Goal: Transaction & Acquisition: Obtain resource

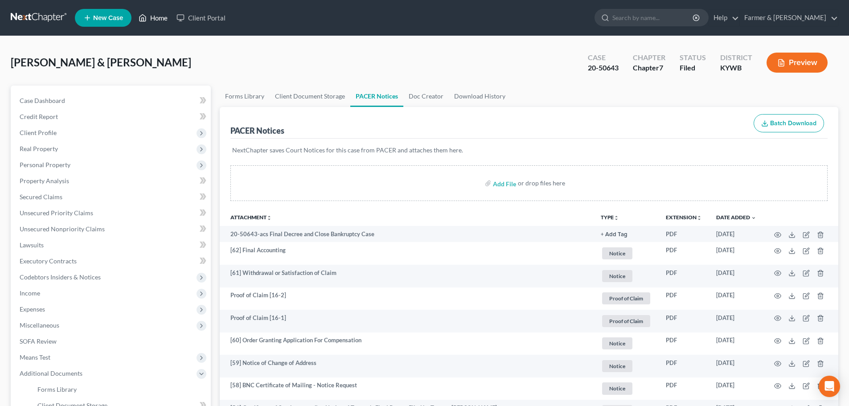
click at [159, 18] on link "Home" at bounding box center [153, 18] width 38 height 16
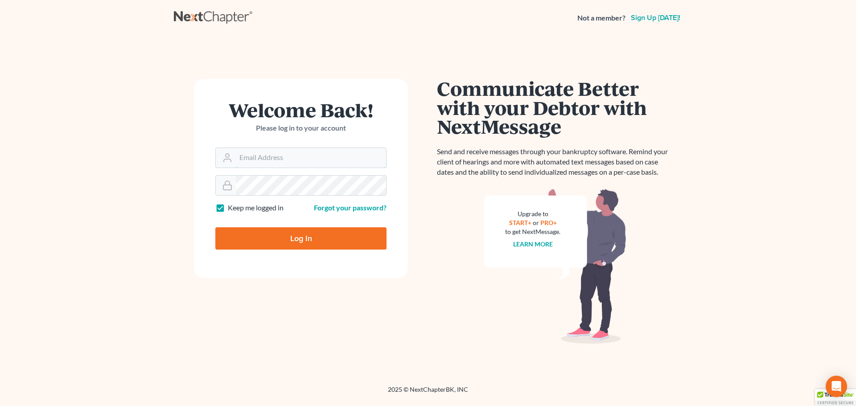
type input "[PERSON_NAME][EMAIL_ADDRESS][DOMAIN_NAME]"
click at [303, 241] on input "Log In" at bounding box center [300, 238] width 171 height 22
type input "Thinking..."
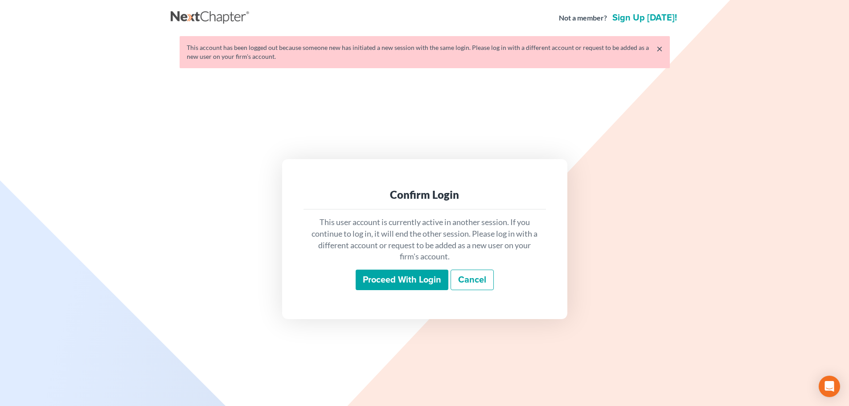
click at [411, 279] on input "Proceed with login" at bounding box center [402, 280] width 93 height 21
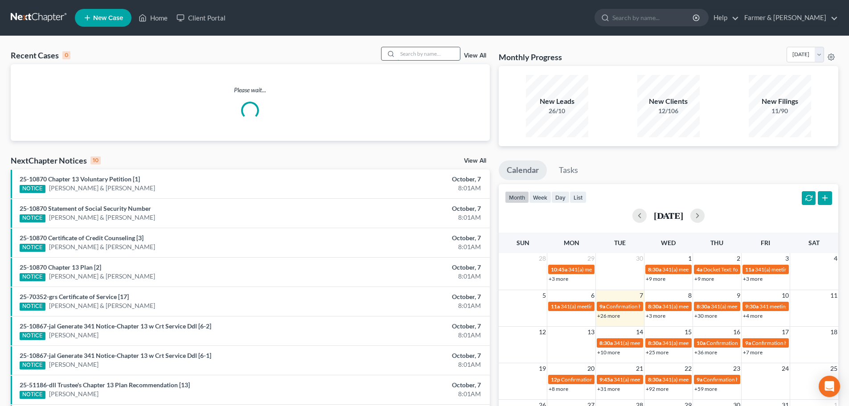
click at [410, 51] on input "search" at bounding box center [429, 53] width 62 height 13
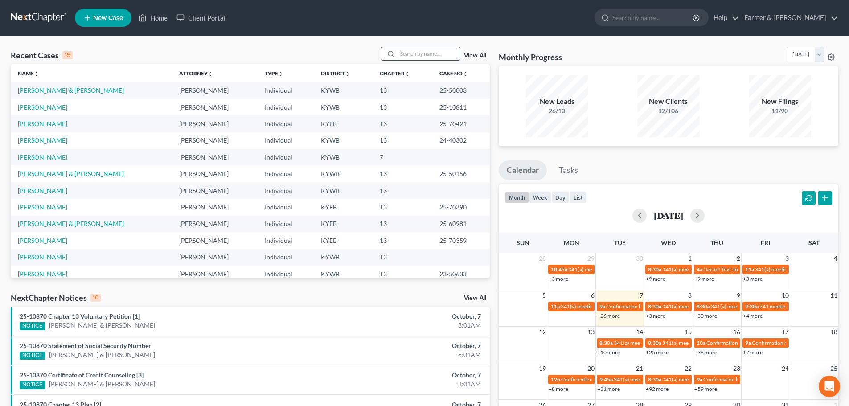
click at [405, 54] on input "search" at bounding box center [429, 53] width 62 height 13
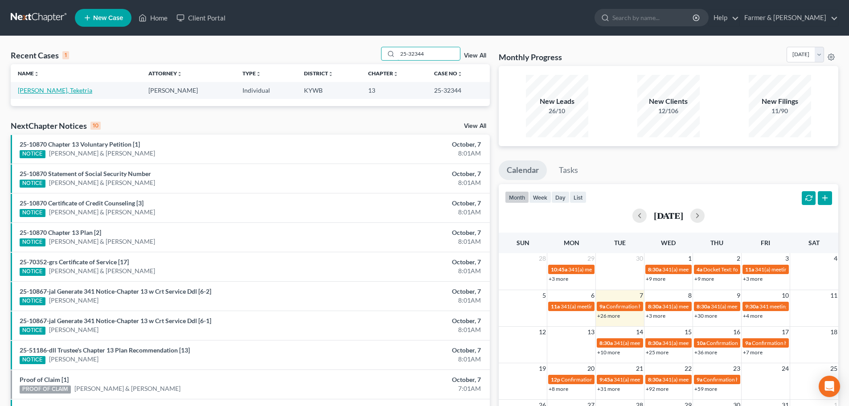
type input "25-32344"
drag, startPoint x: 30, startPoint y: 92, endPoint x: 40, endPoint y: 96, distance: 11.0
click at [30, 92] on link "Joiner, Teketria" at bounding box center [55, 91] width 74 height 8
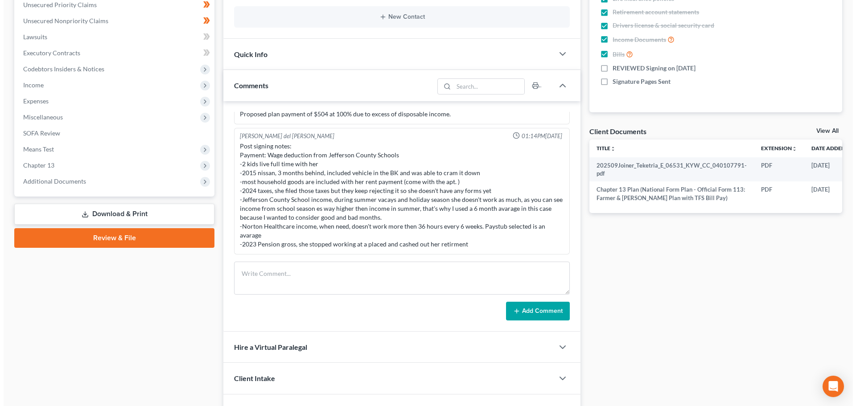
scroll to position [0, 33]
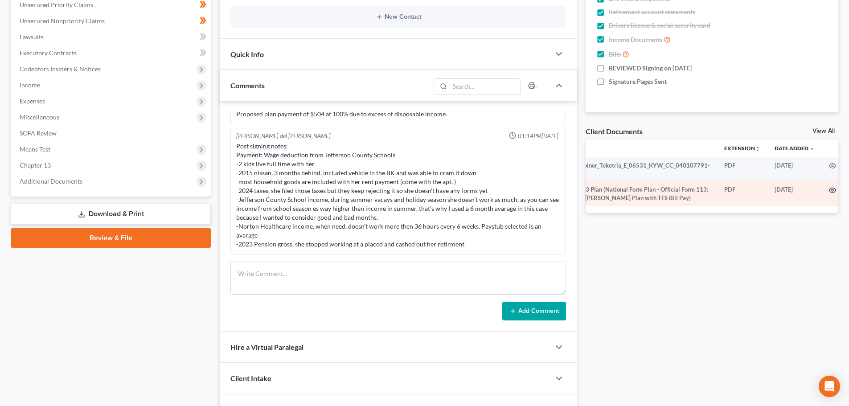
click at [832, 191] on circle "button" at bounding box center [833, 191] width 2 height 2
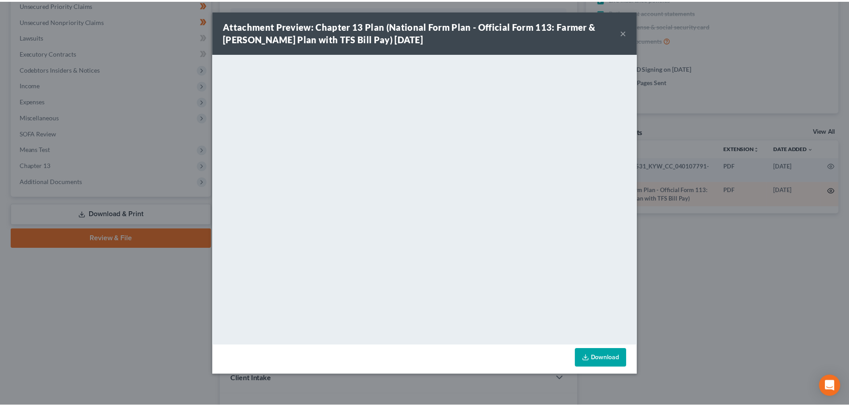
scroll to position [0, 31]
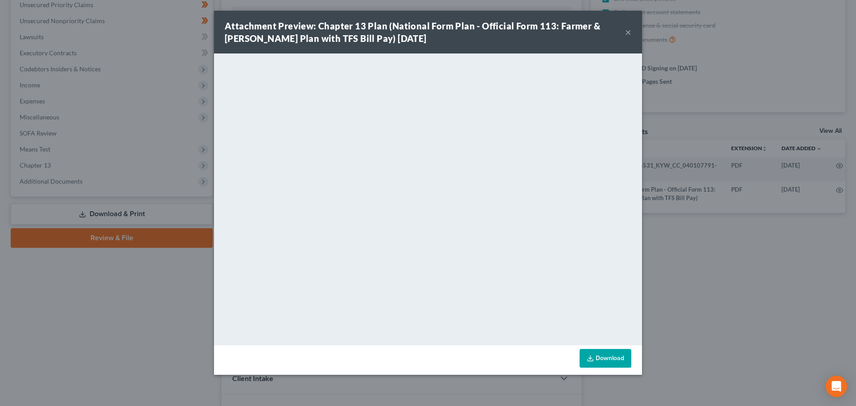
click at [628, 30] on button "×" at bounding box center [628, 32] width 6 height 11
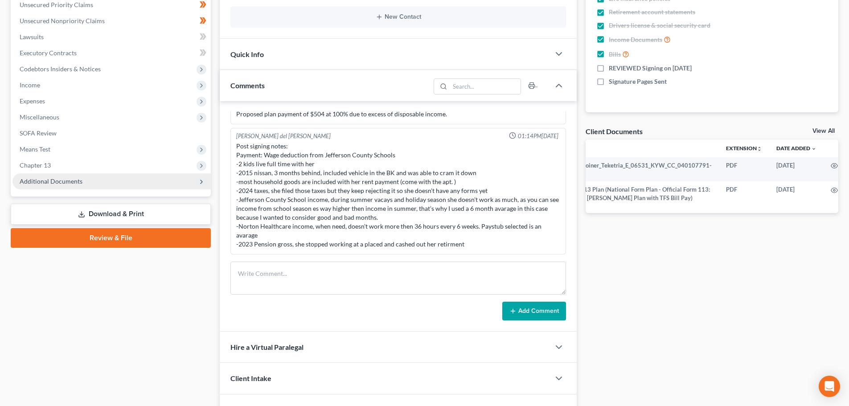
click at [77, 183] on span "Additional Documents" at bounding box center [51, 181] width 63 height 8
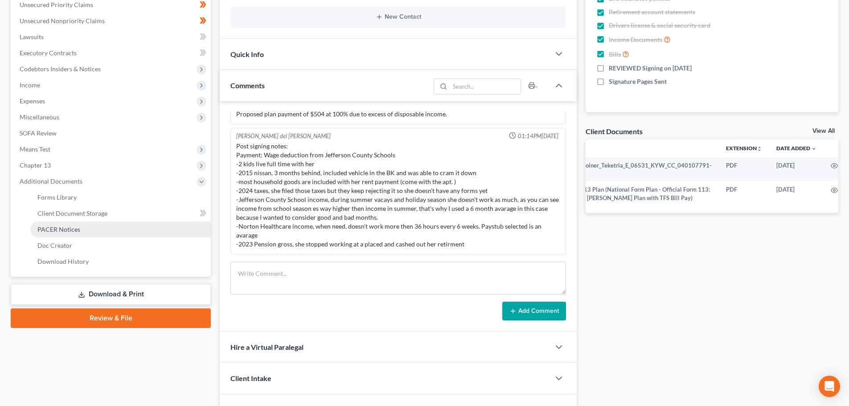
click at [82, 228] on link "PACER Notices" at bounding box center [120, 230] width 181 height 16
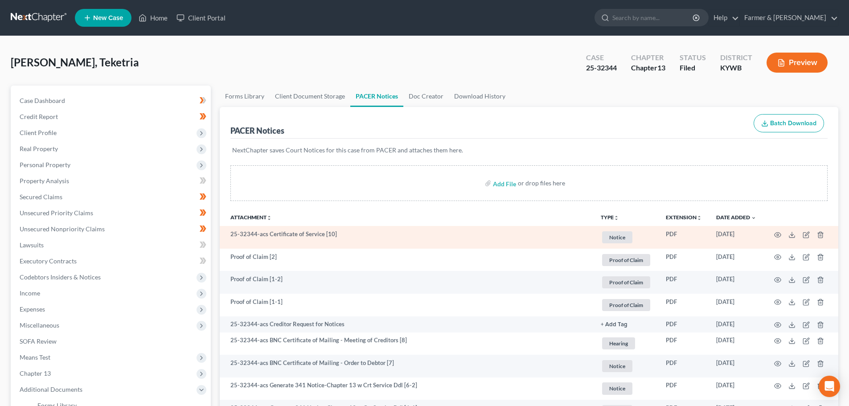
click at [782, 235] on td at bounding box center [801, 237] width 75 height 23
click at [778, 234] on circle "button" at bounding box center [778, 235] width 2 height 2
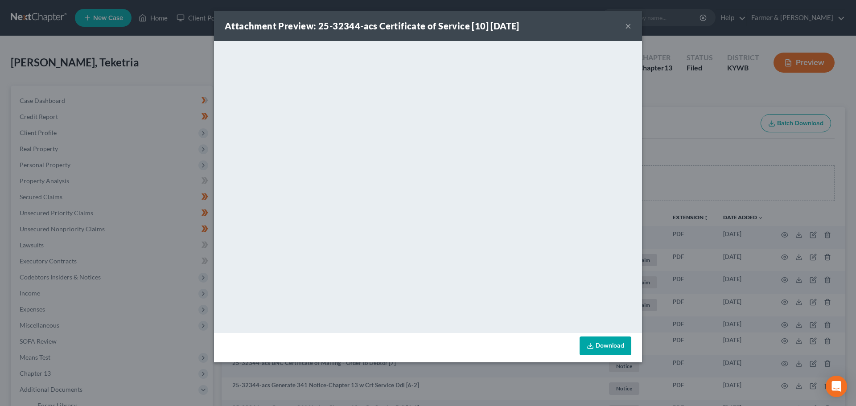
click at [631, 24] on button "×" at bounding box center [628, 26] width 6 height 11
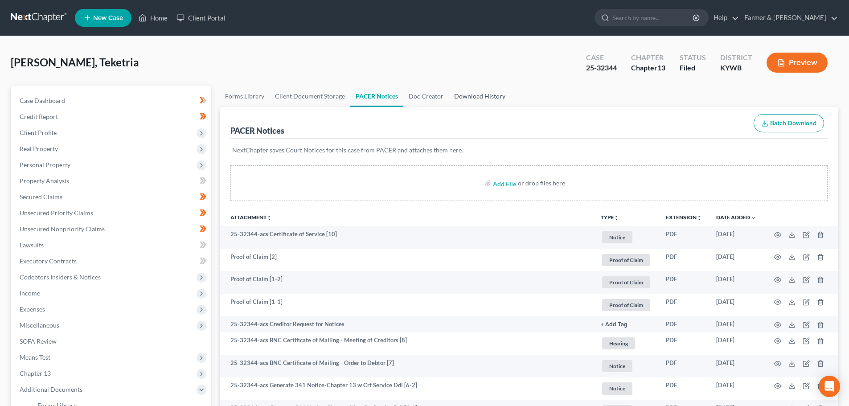
click at [477, 96] on link "Download History" at bounding box center [480, 96] width 62 height 21
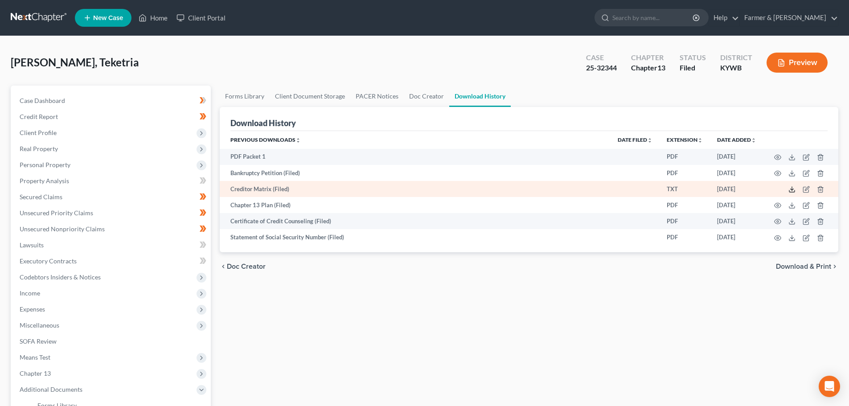
click at [792, 191] on icon at bounding box center [792, 189] width 7 height 7
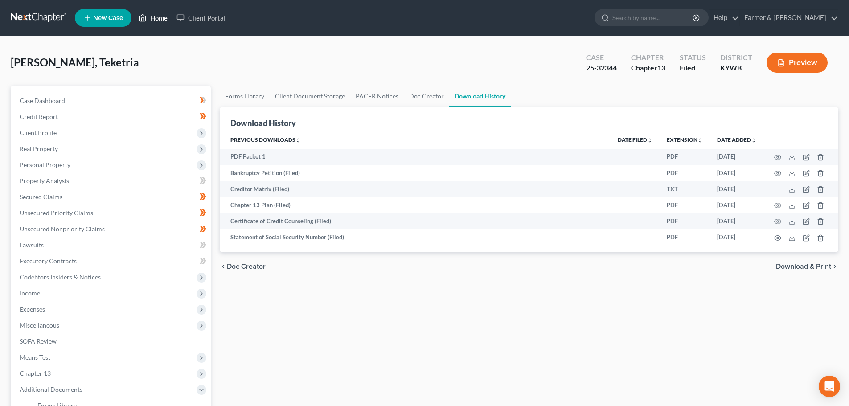
click at [154, 20] on link "Home" at bounding box center [153, 18] width 38 height 16
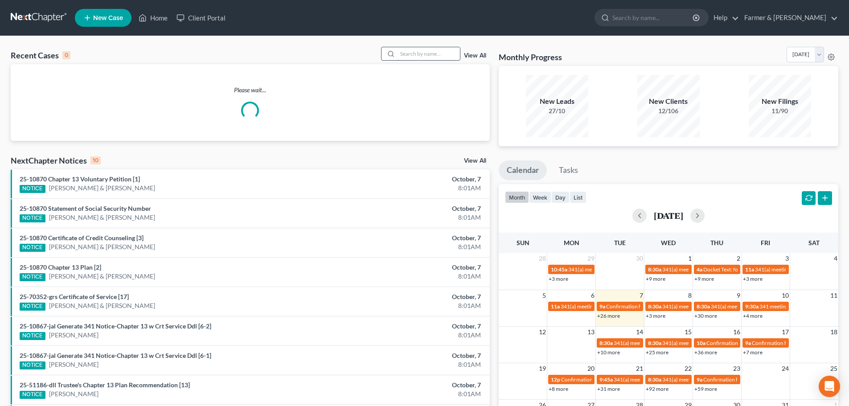
click at [414, 53] on input "search" at bounding box center [429, 53] width 62 height 13
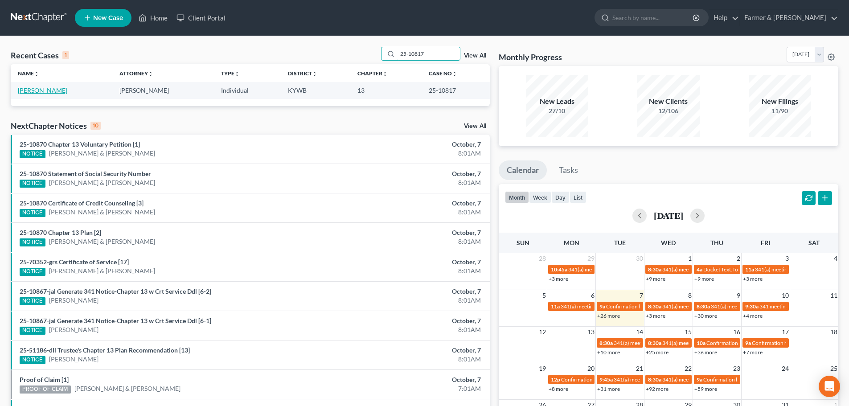
type input "25-10817"
drag, startPoint x: 27, startPoint y: 92, endPoint x: 41, endPoint y: 90, distance: 14.5
click at [27, 92] on link "Spengel, Jennifer" at bounding box center [42, 91] width 49 height 8
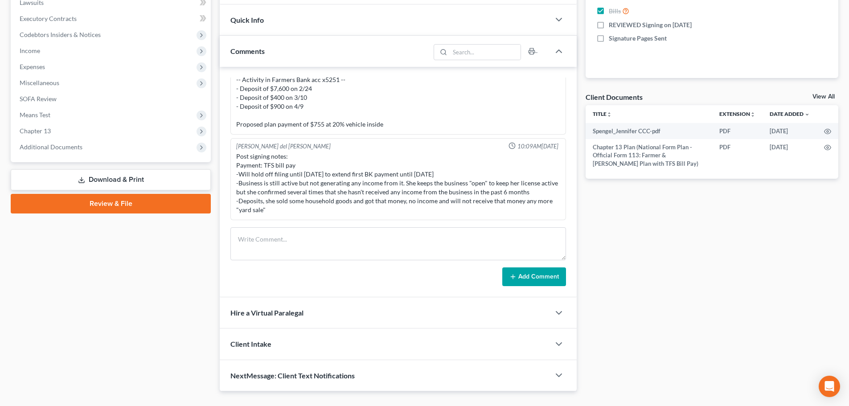
scroll to position [262, 0]
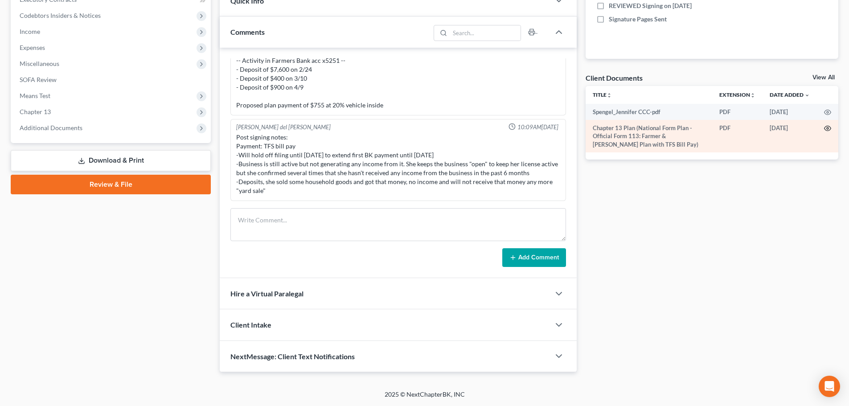
click at [828, 128] on circle "button" at bounding box center [828, 129] width 2 height 2
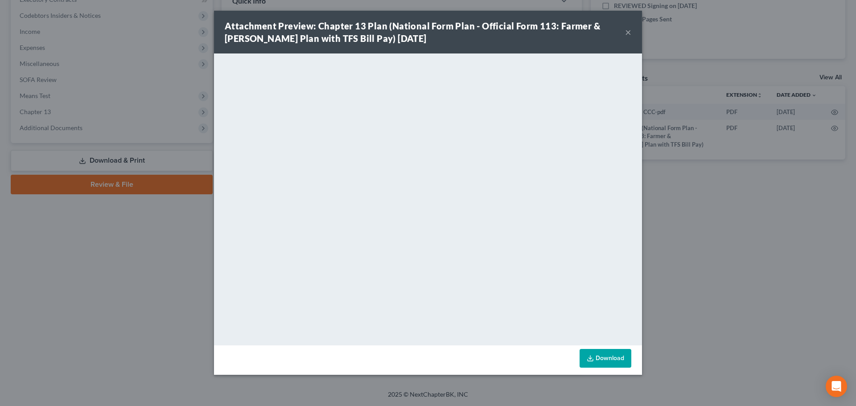
click at [629, 29] on button "×" at bounding box center [628, 32] width 6 height 11
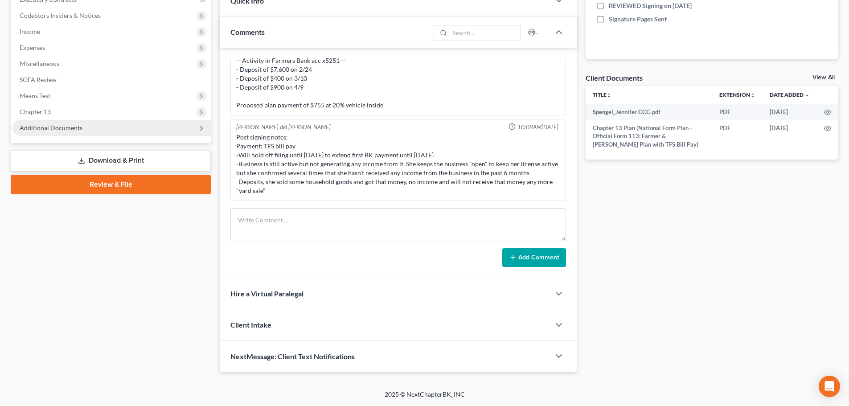
click at [75, 132] on span "Additional Documents" at bounding box center [111, 128] width 198 height 16
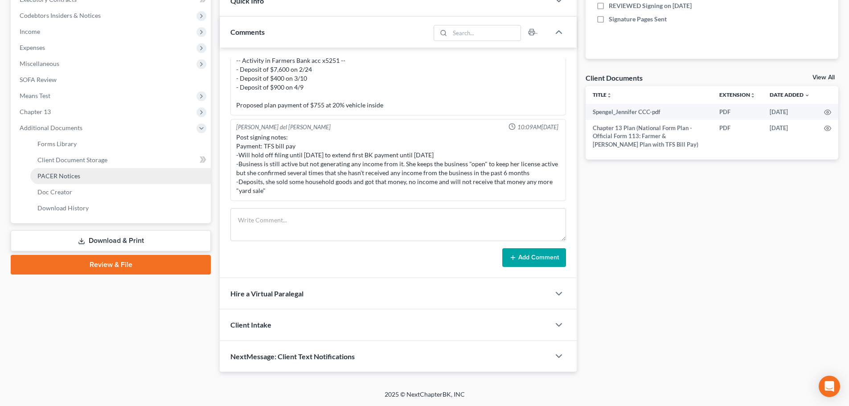
click at [65, 177] on span "PACER Notices" at bounding box center [58, 176] width 43 height 8
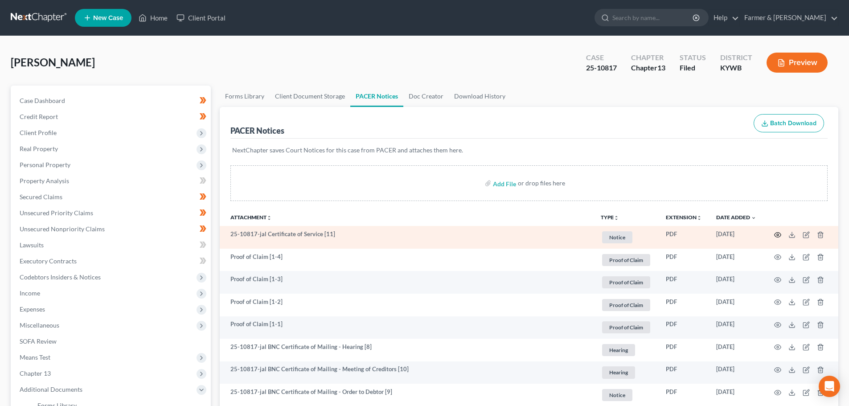
click at [779, 234] on icon "button" at bounding box center [778, 234] width 7 height 7
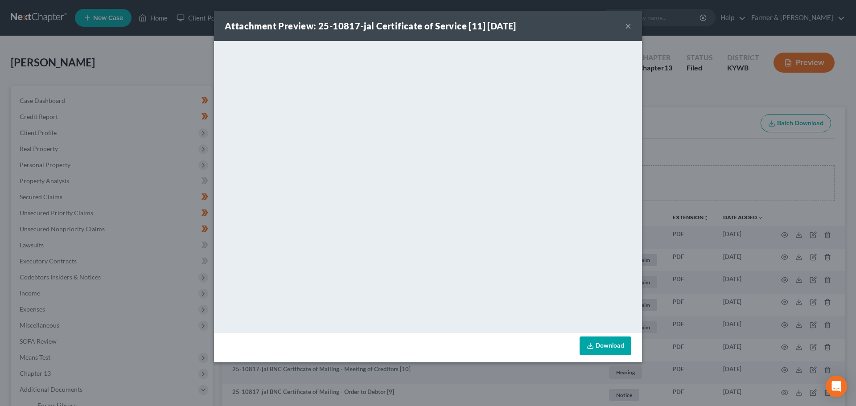
click at [628, 26] on button "×" at bounding box center [628, 26] width 6 height 11
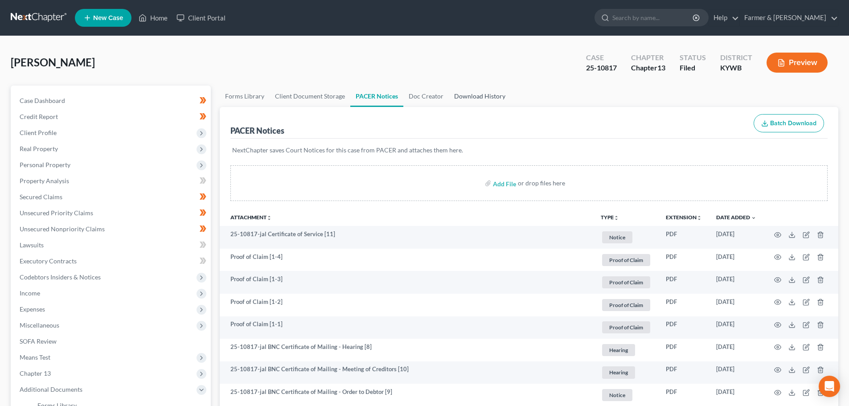
click at [487, 96] on link "Download History" at bounding box center [480, 96] width 62 height 21
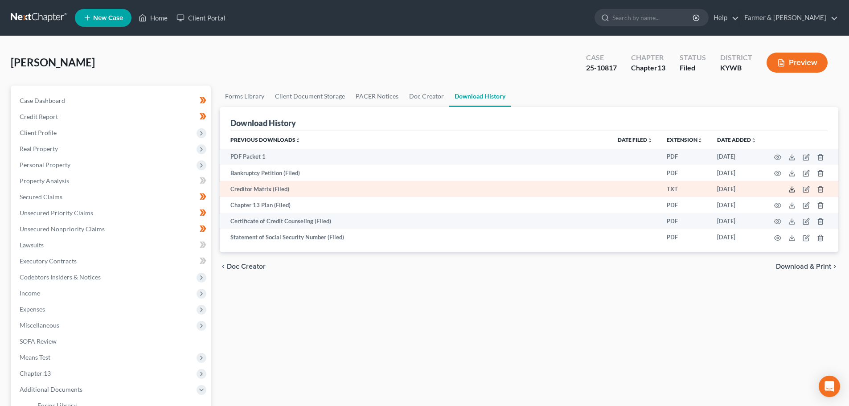
click at [793, 188] on icon at bounding box center [792, 189] width 7 height 7
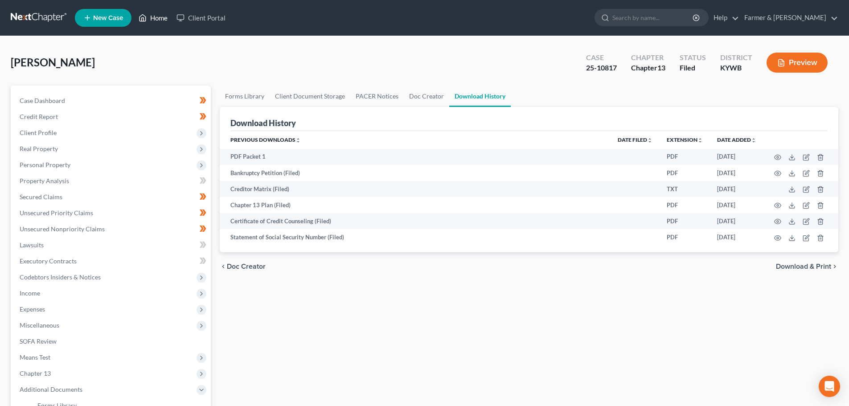
click at [159, 17] on link "Home" at bounding box center [153, 18] width 38 height 16
